Goal: Transaction & Acquisition: Purchase product/service

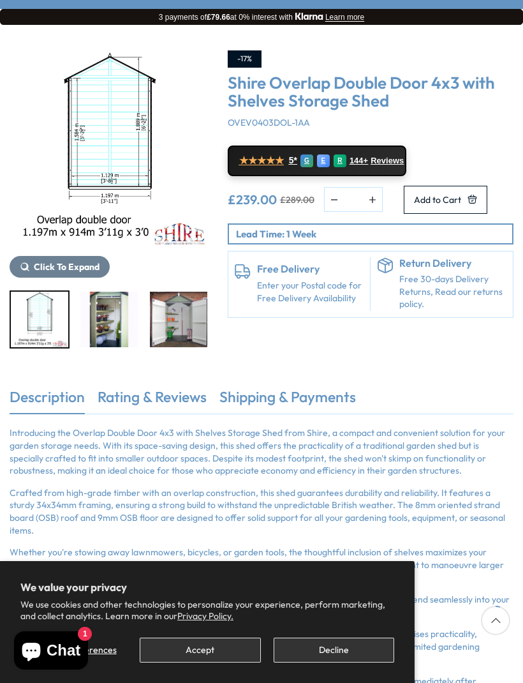
scroll to position [110, 0]
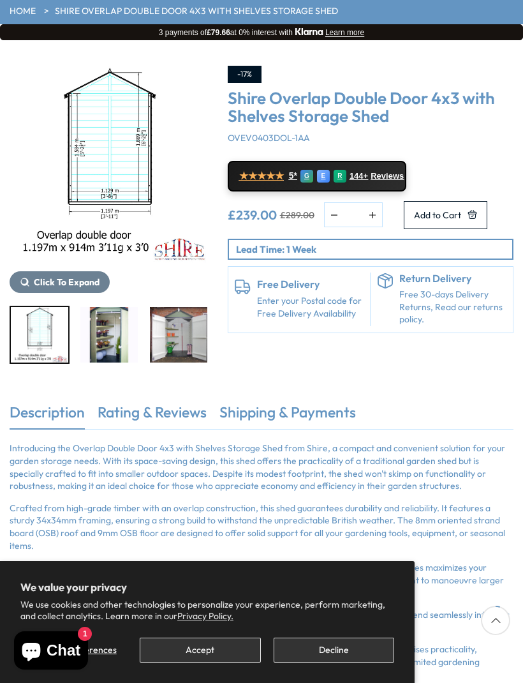
click at [454, 256] on p "Lead Time: 1 Week" at bounding box center [374, 249] width 276 height 13
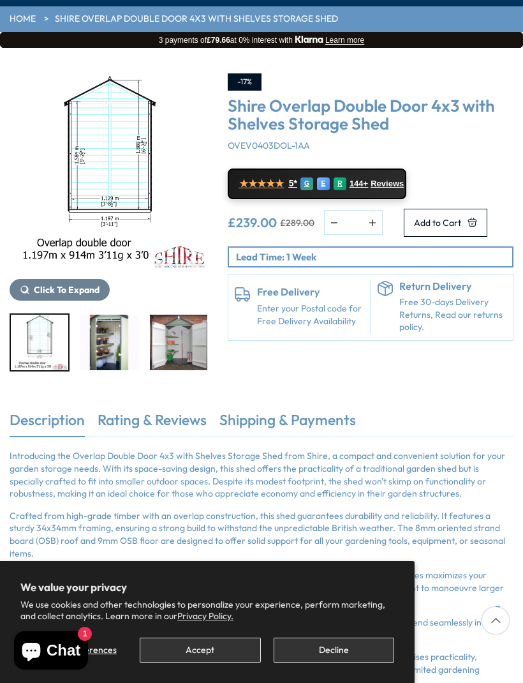
scroll to position [93, 0]
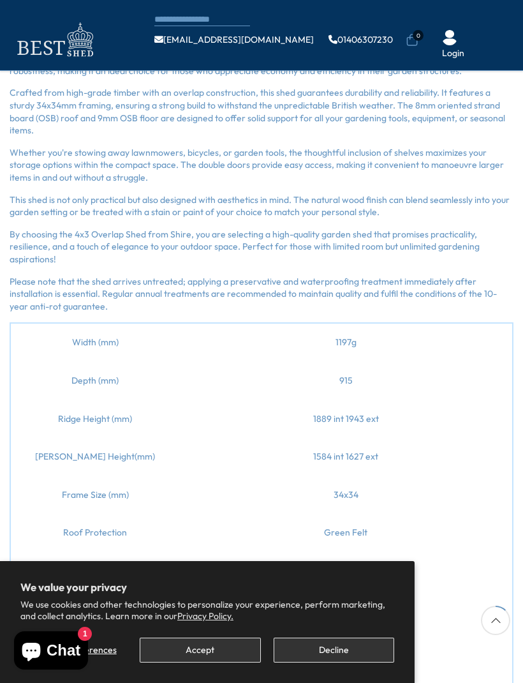
scroll to position [562, 0]
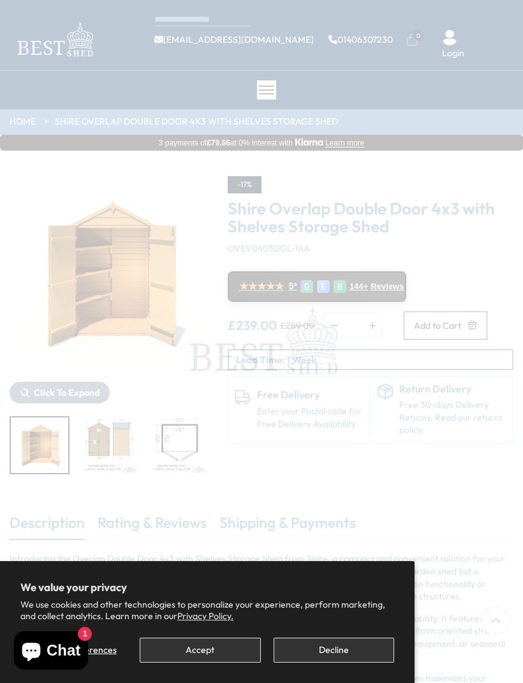
click at [93, 215] on span at bounding box center [261, 341] width 523 height 683
